Goal: Task Accomplishment & Management: Manage account settings

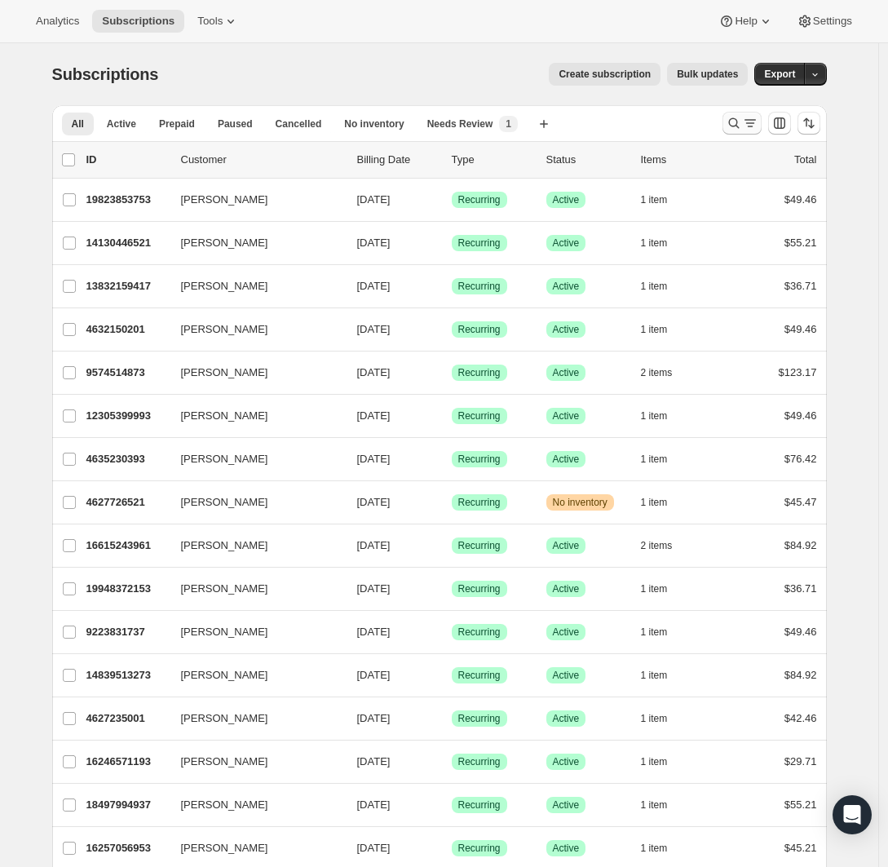
click at [733, 122] on icon "Search and filter results" at bounding box center [733, 123] width 11 height 11
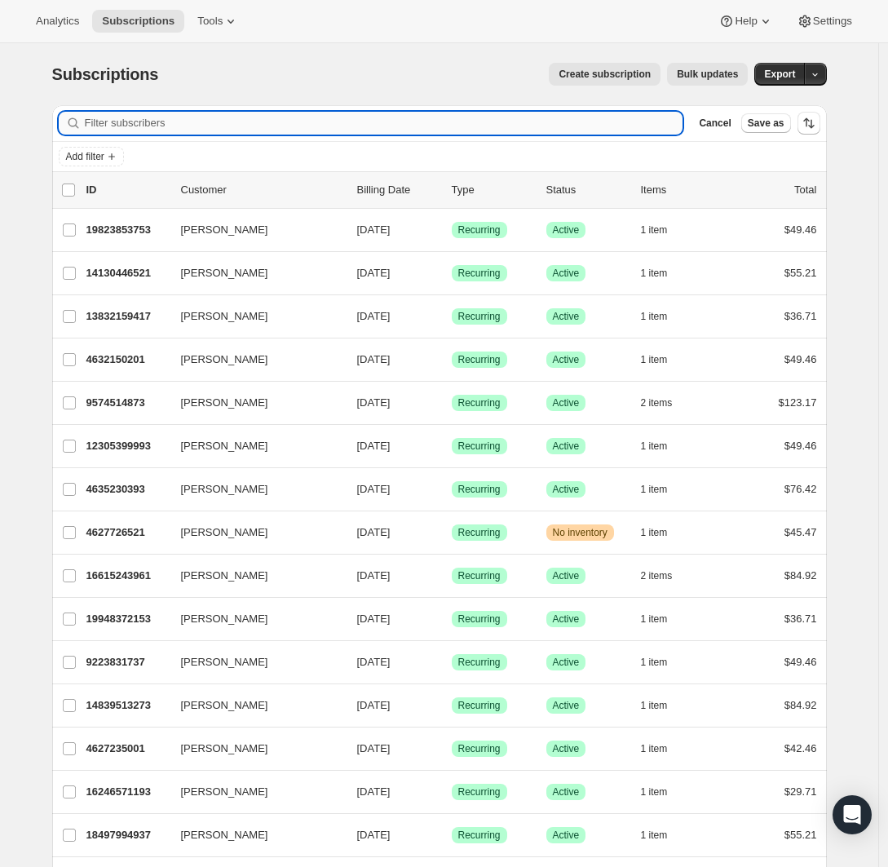
paste input "[EMAIL_ADDRESS][DOMAIN_NAME]"
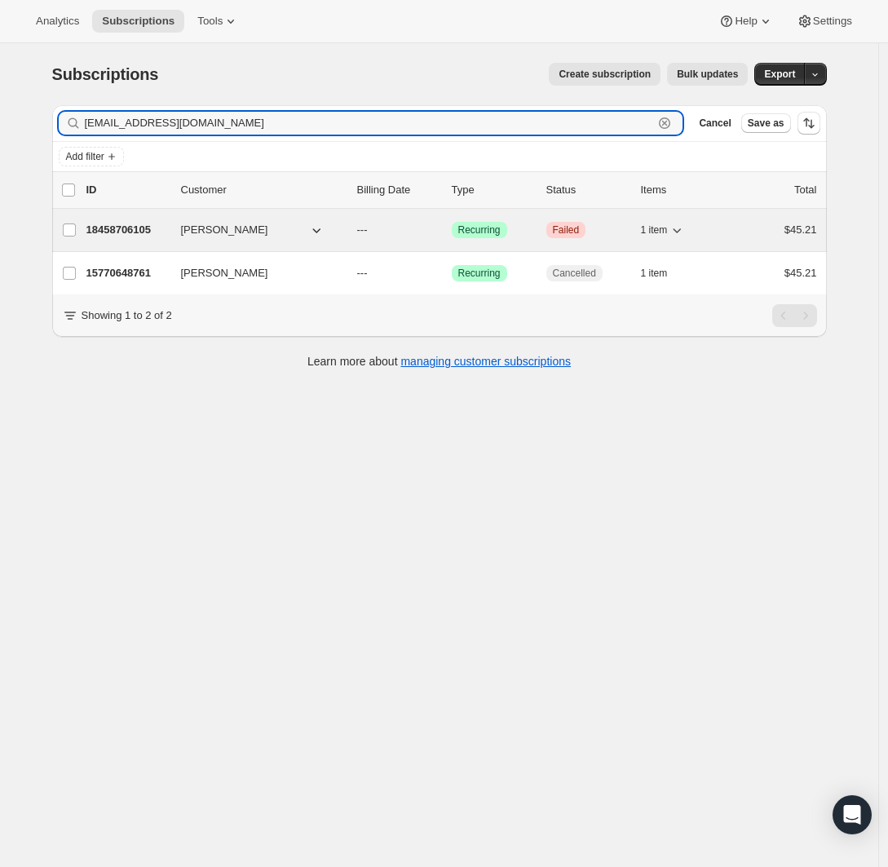
type input "[EMAIL_ADDRESS][DOMAIN_NAME]"
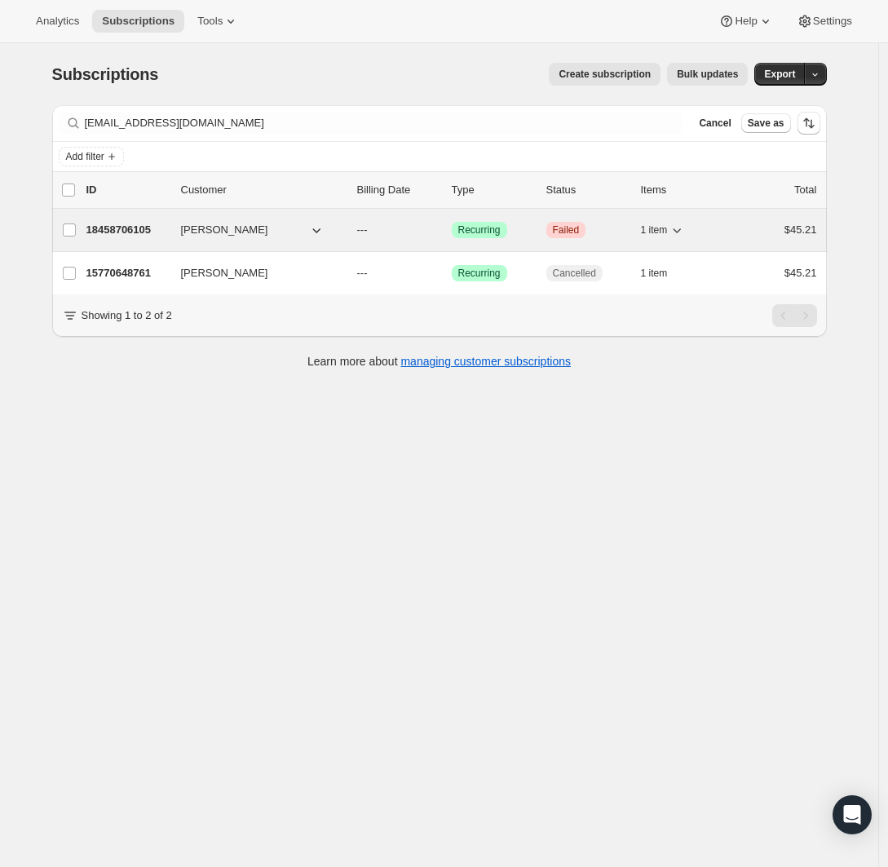
click at [150, 240] on div "18458706105 [PERSON_NAME] --- Success Recurring Critical Failed 1 item $45.21" at bounding box center [451, 230] width 731 height 23
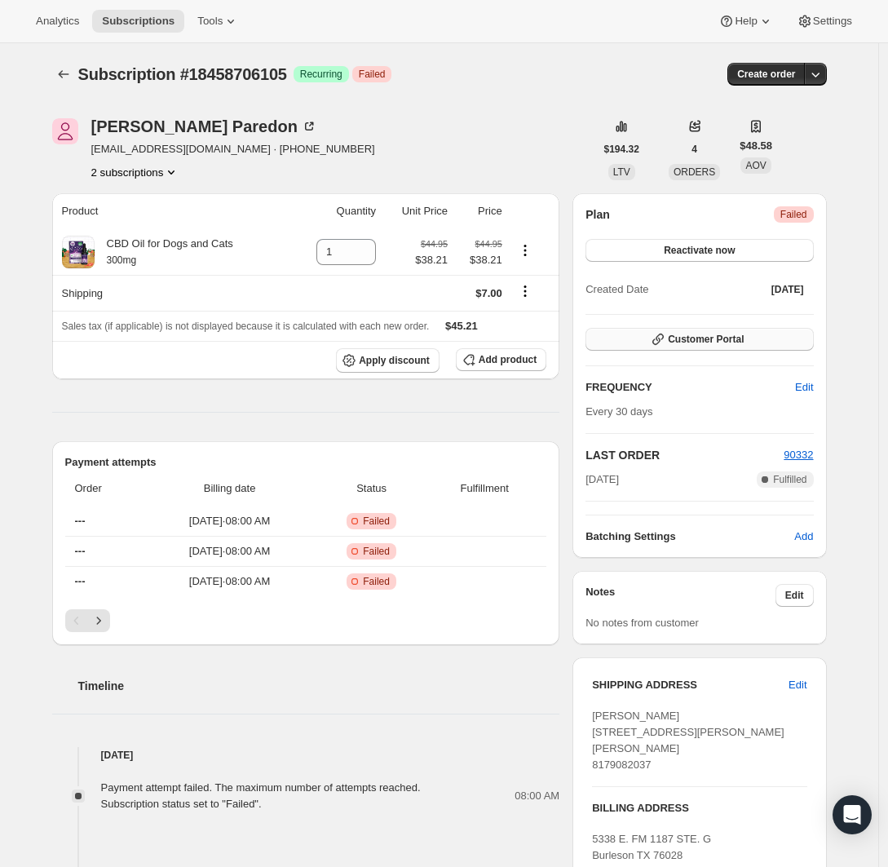
click at [750, 343] on button "Customer Portal" at bounding box center [700, 339] width 228 height 23
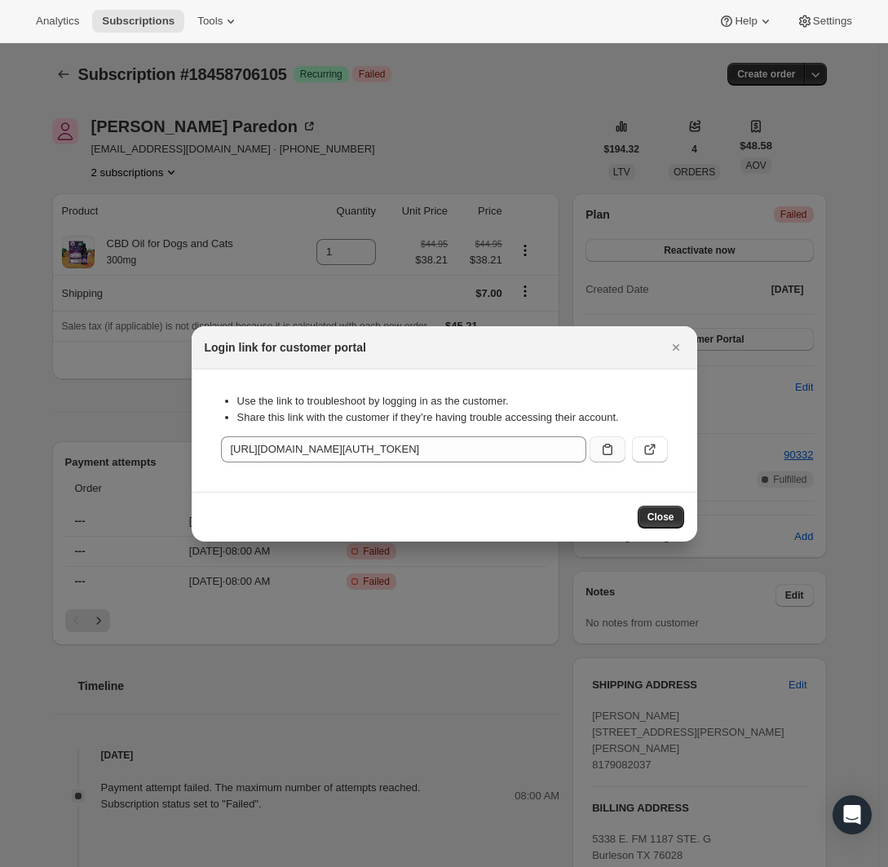
click at [595, 449] on button ":rc6:" at bounding box center [608, 449] width 36 height 26
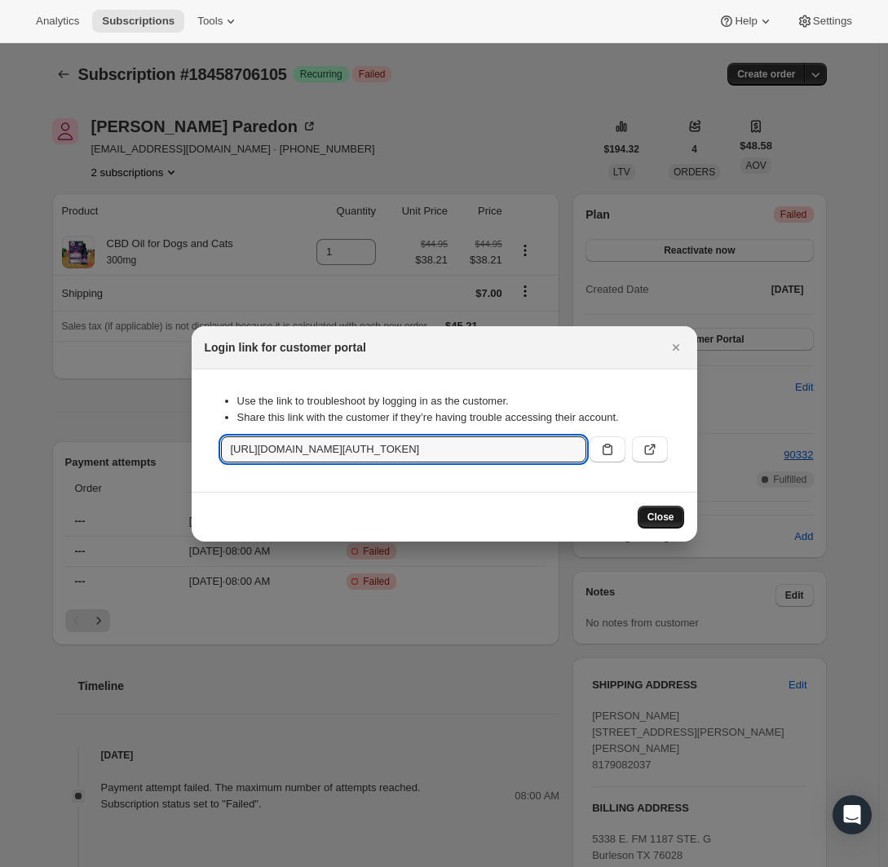
click at [661, 518] on span "Close" at bounding box center [661, 517] width 27 height 13
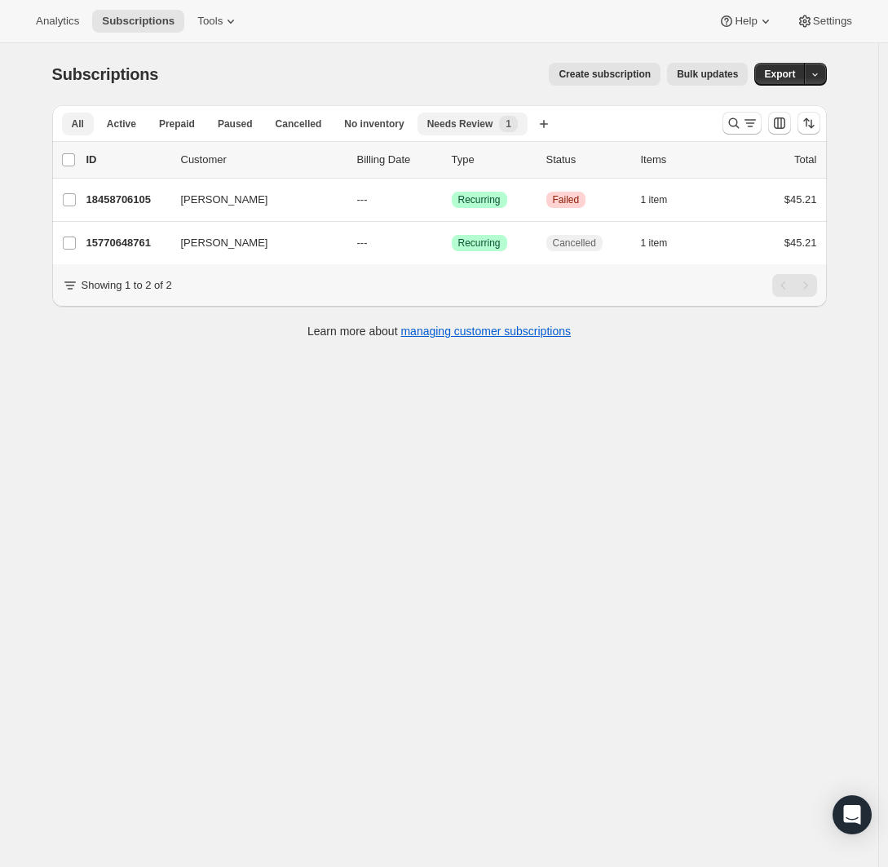
click at [494, 129] on span "Needs Review" at bounding box center [460, 123] width 66 height 13
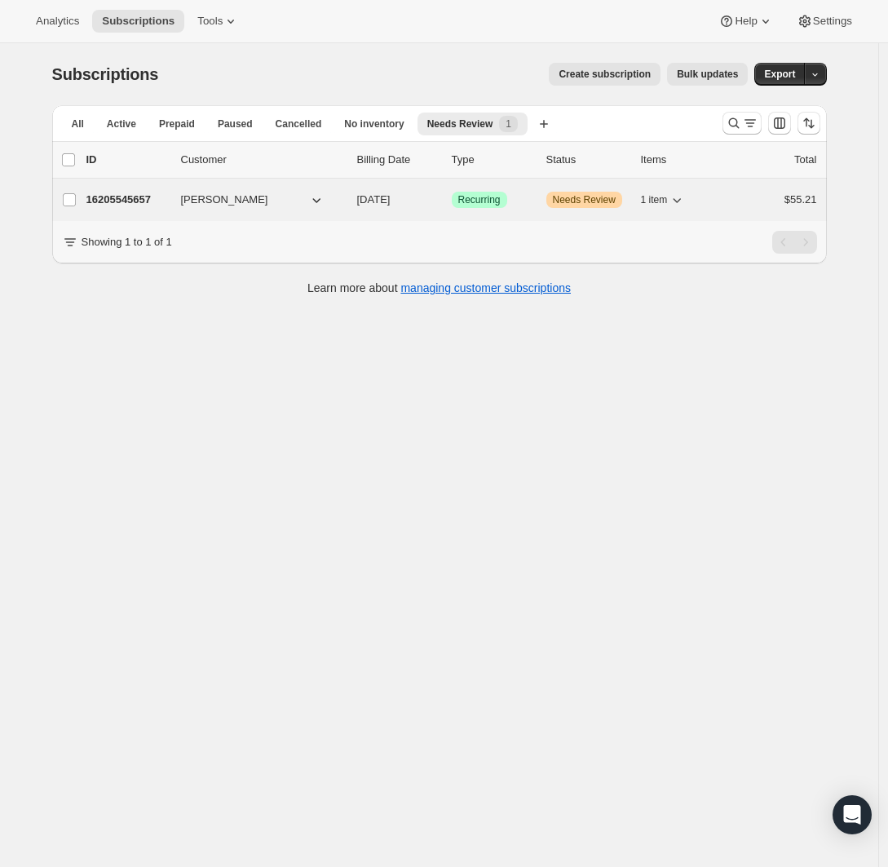
click at [137, 204] on p "16205545657" at bounding box center [127, 200] width 82 height 16
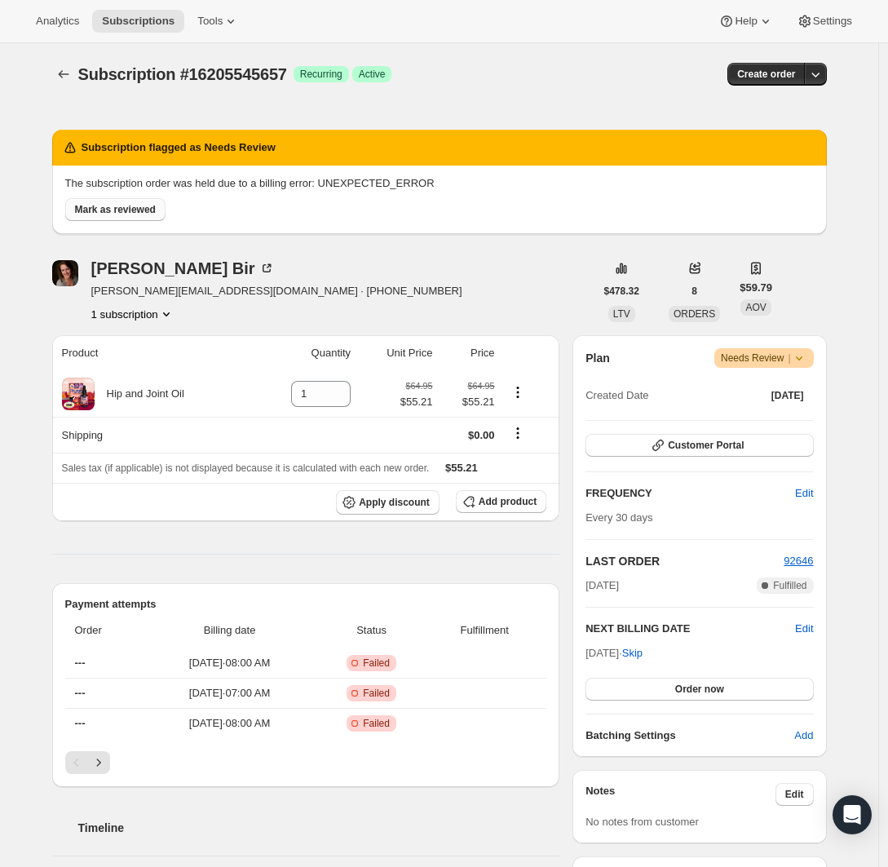
click at [135, 210] on span "Mark as reviewed" at bounding box center [115, 209] width 81 height 13
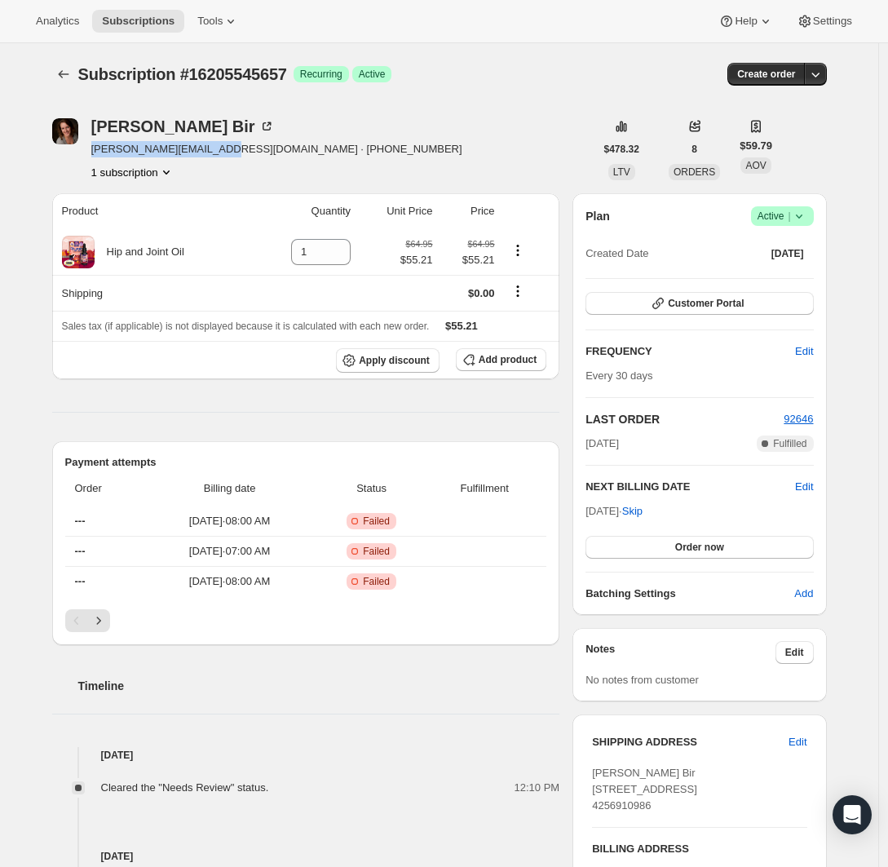
drag, startPoint x: 95, startPoint y: 148, endPoint x: 217, endPoint y: 148, distance: 122.4
click at [217, 148] on div "[PERSON_NAME] Bir [PERSON_NAME][EMAIL_ADDRESS][DOMAIN_NAME] · [PHONE_NUMBER] 1 …" at bounding box center [323, 149] width 542 height 62
copy span "[PERSON_NAME][EMAIL_ADDRESS][DOMAIN_NAME]"
click at [736, 303] on span "Customer Portal" at bounding box center [706, 303] width 76 height 13
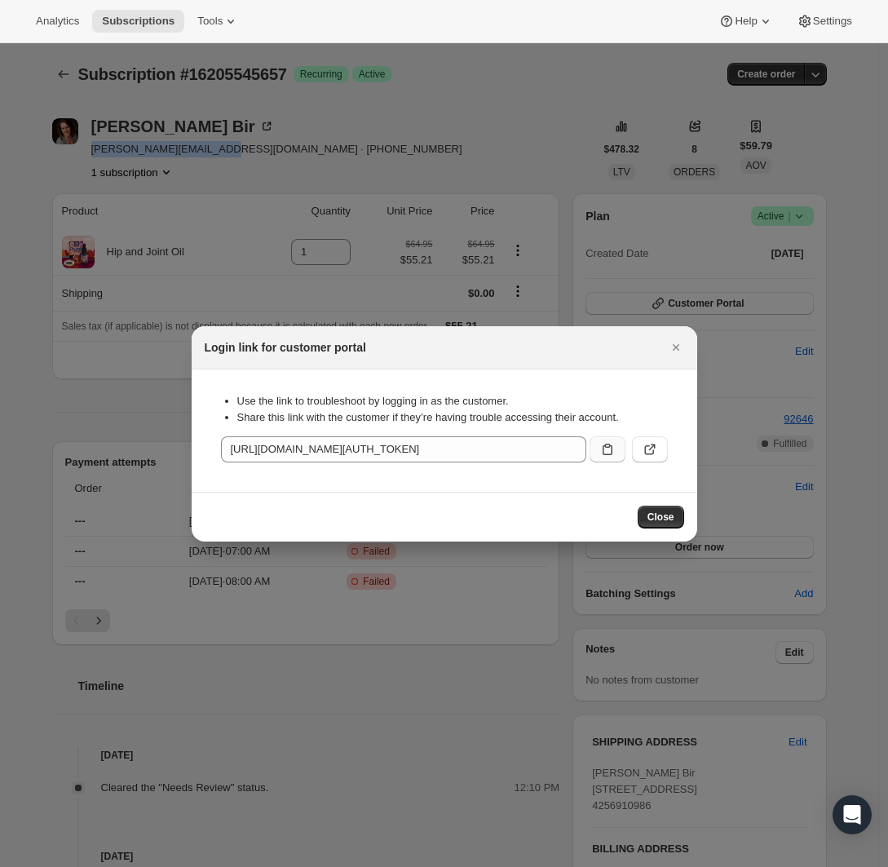
click at [600, 456] on icon ":rir:" at bounding box center [608, 449] width 16 height 16
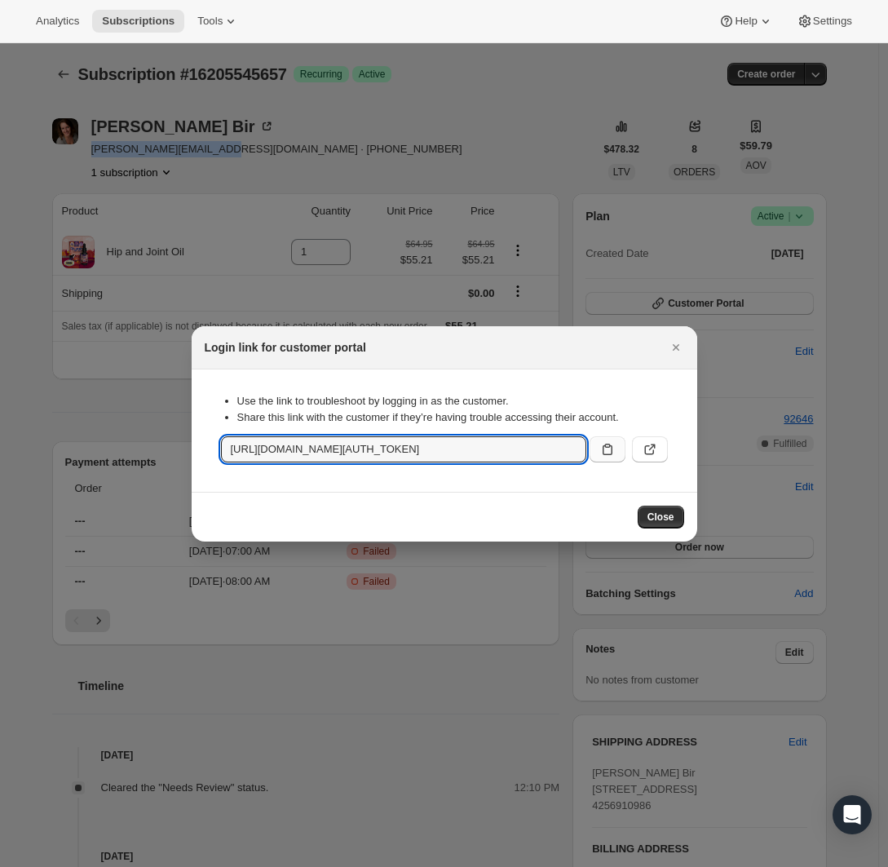
copy span "[PERSON_NAME][EMAIL_ADDRESS][DOMAIN_NAME]"
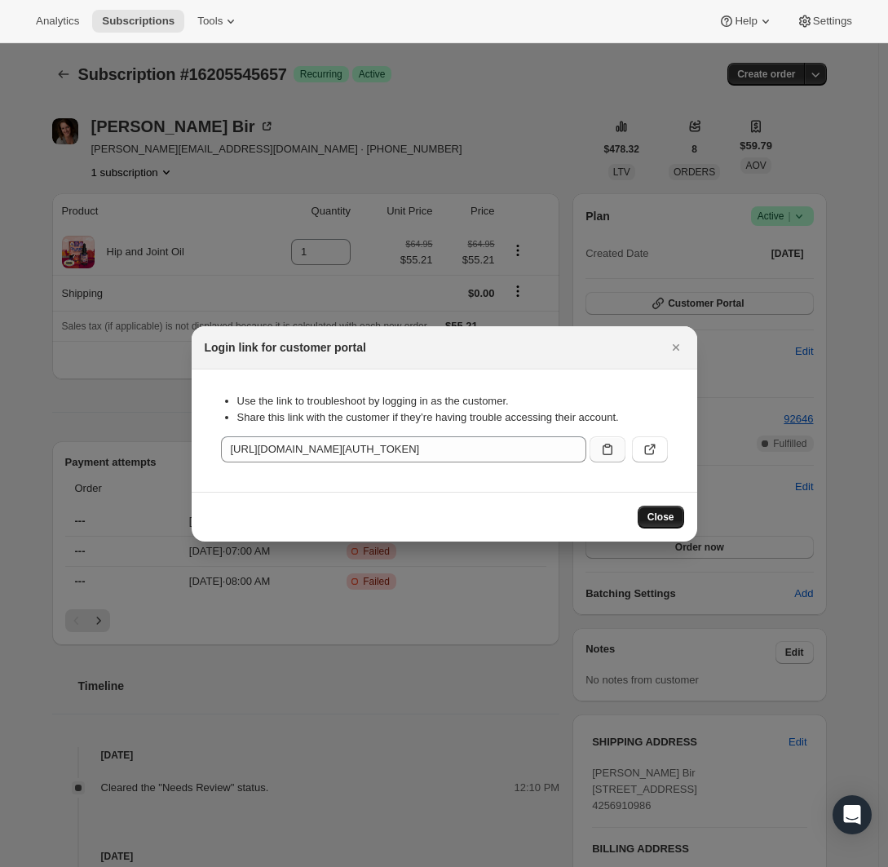
click at [661, 519] on span "Close" at bounding box center [661, 517] width 27 height 13
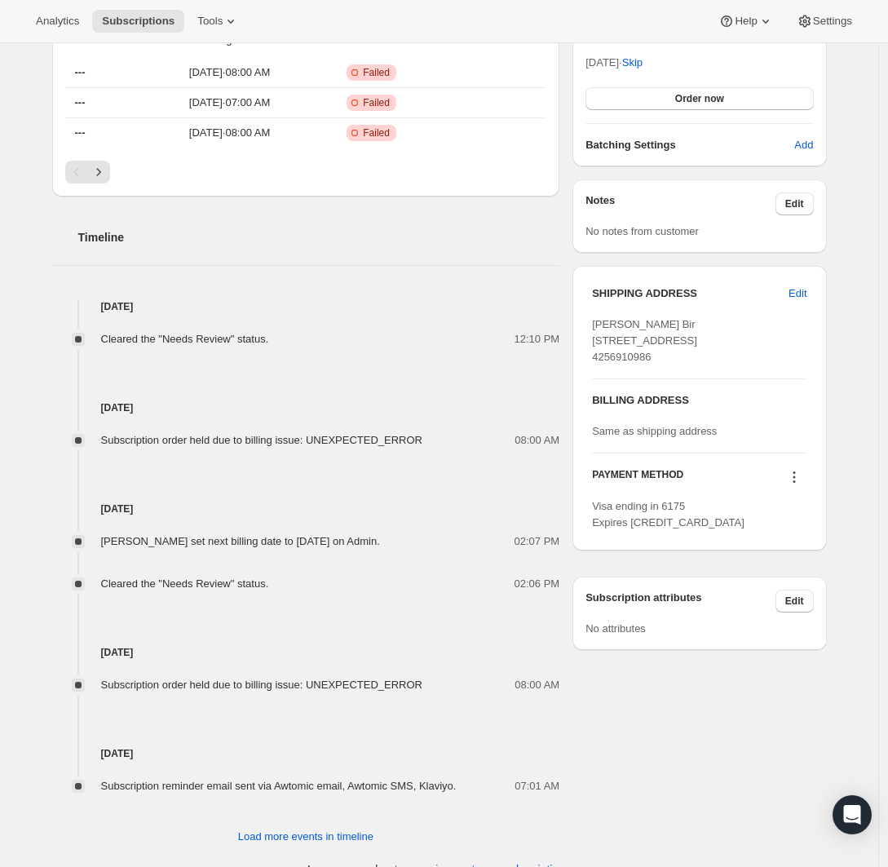
scroll to position [449, 0]
